Goal: Information Seeking & Learning: Find specific page/section

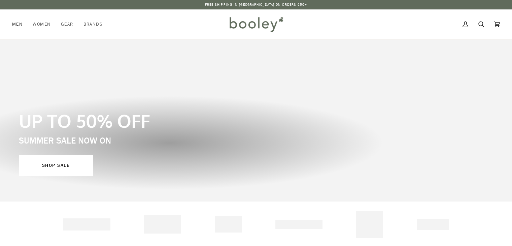
click at [19, 25] on span "Men" at bounding box center [17, 24] width 10 height 7
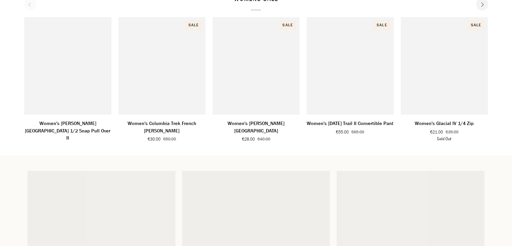
scroll to position [430, 0]
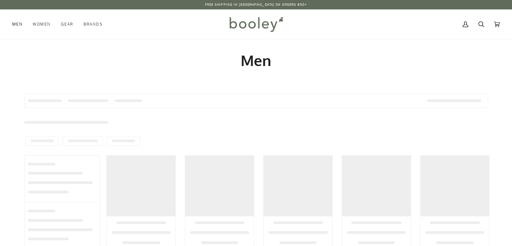
click at [16, 23] on span "Men" at bounding box center [17, 24] width 10 height 7
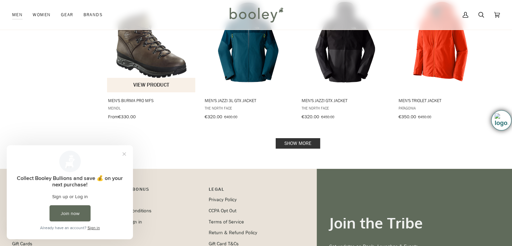
scroll to position [673, 0]
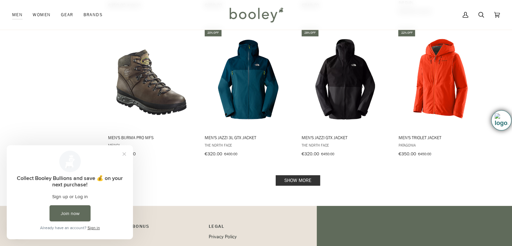
click at [292, 176] on link "Show more" at bounding box center [298, 180] width 44 height 10
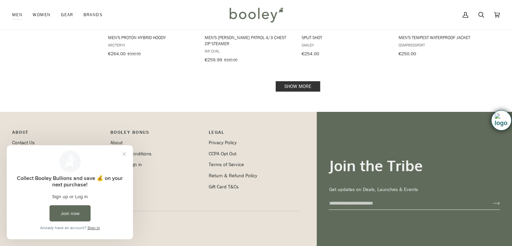
scroll to position [1458, 0]
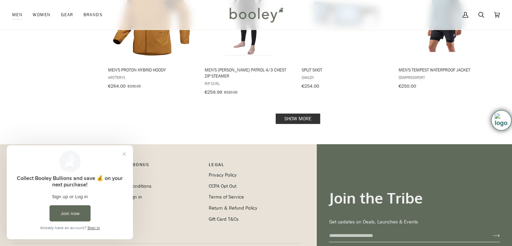
click at [282, 113] on link "Show more" at bounding box center [298, 118] width 44 height 10
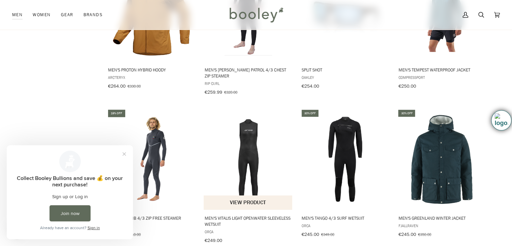
scroll to position [1525, 0]
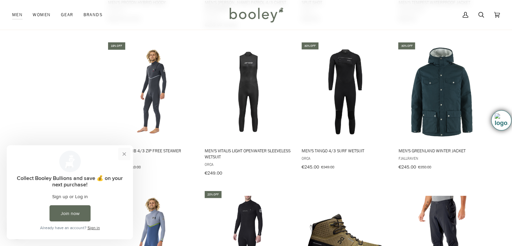
click at [125, 153] on button "Close prompt" at bounding box center [124, 154] width 12 height 12
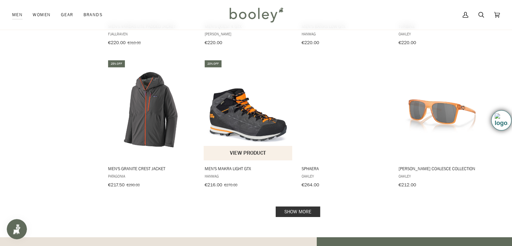
scroll to position [2131, 0]
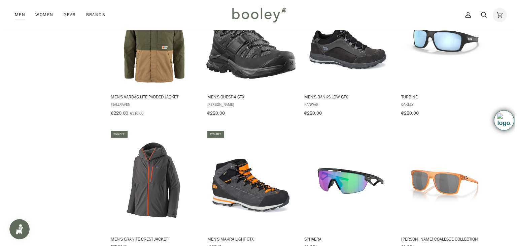
scroll to position [1962, 0]
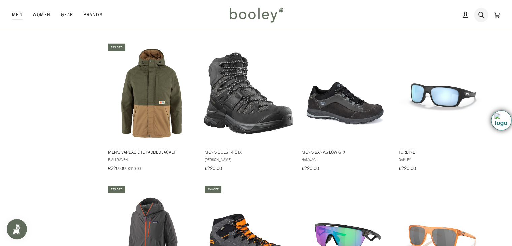
click at [484, 14] on link "Search" at bounding box center [481, 15] width 16 height 30
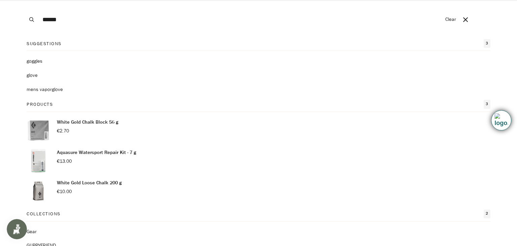
type input "******"
click at [24, 0] on button "Search" at bounding box center [31, 19] width 15 height 39
